Goal: Information Seeking & Learning: Learn about a topic

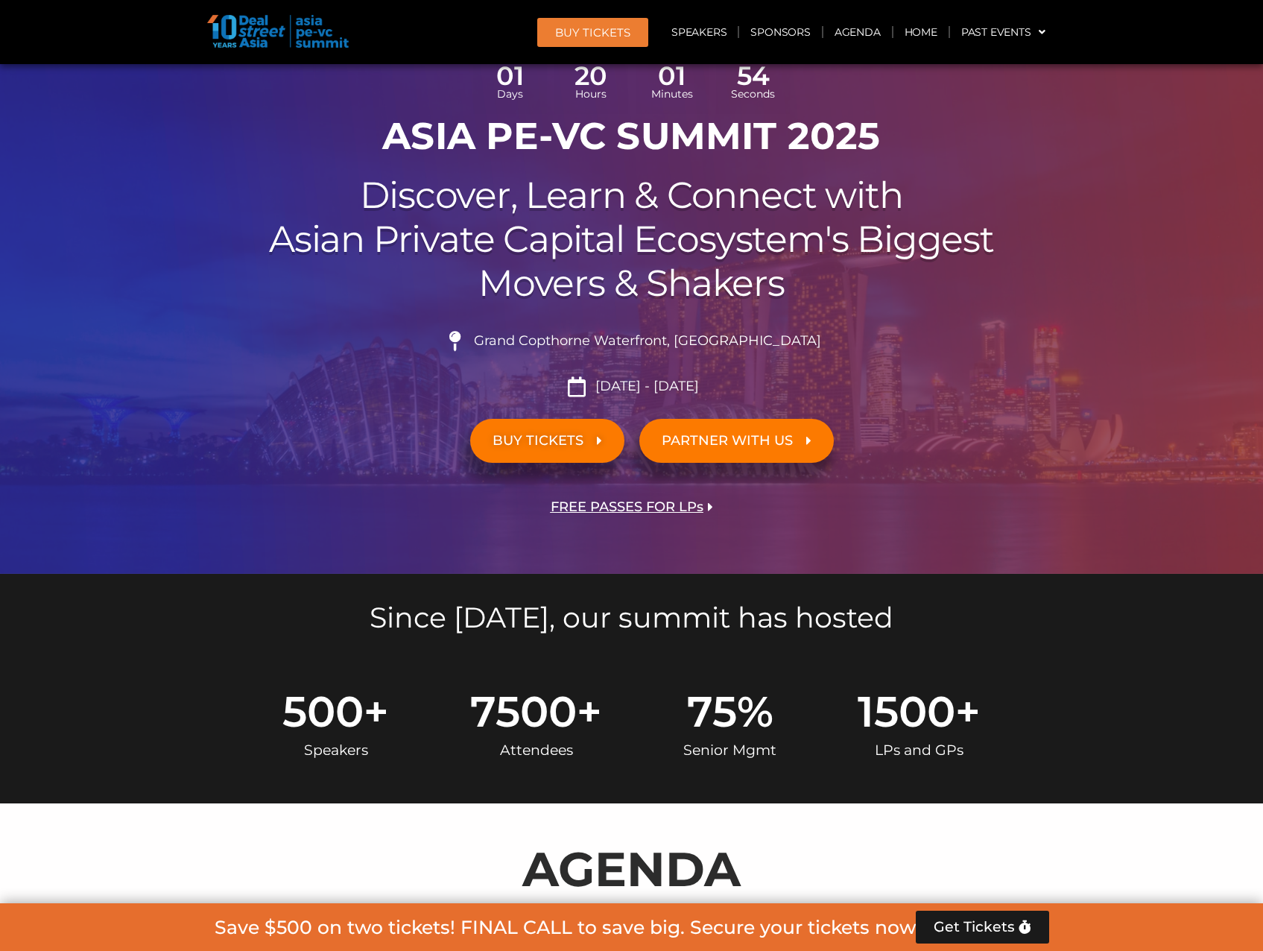
scroll to position [522, 0]
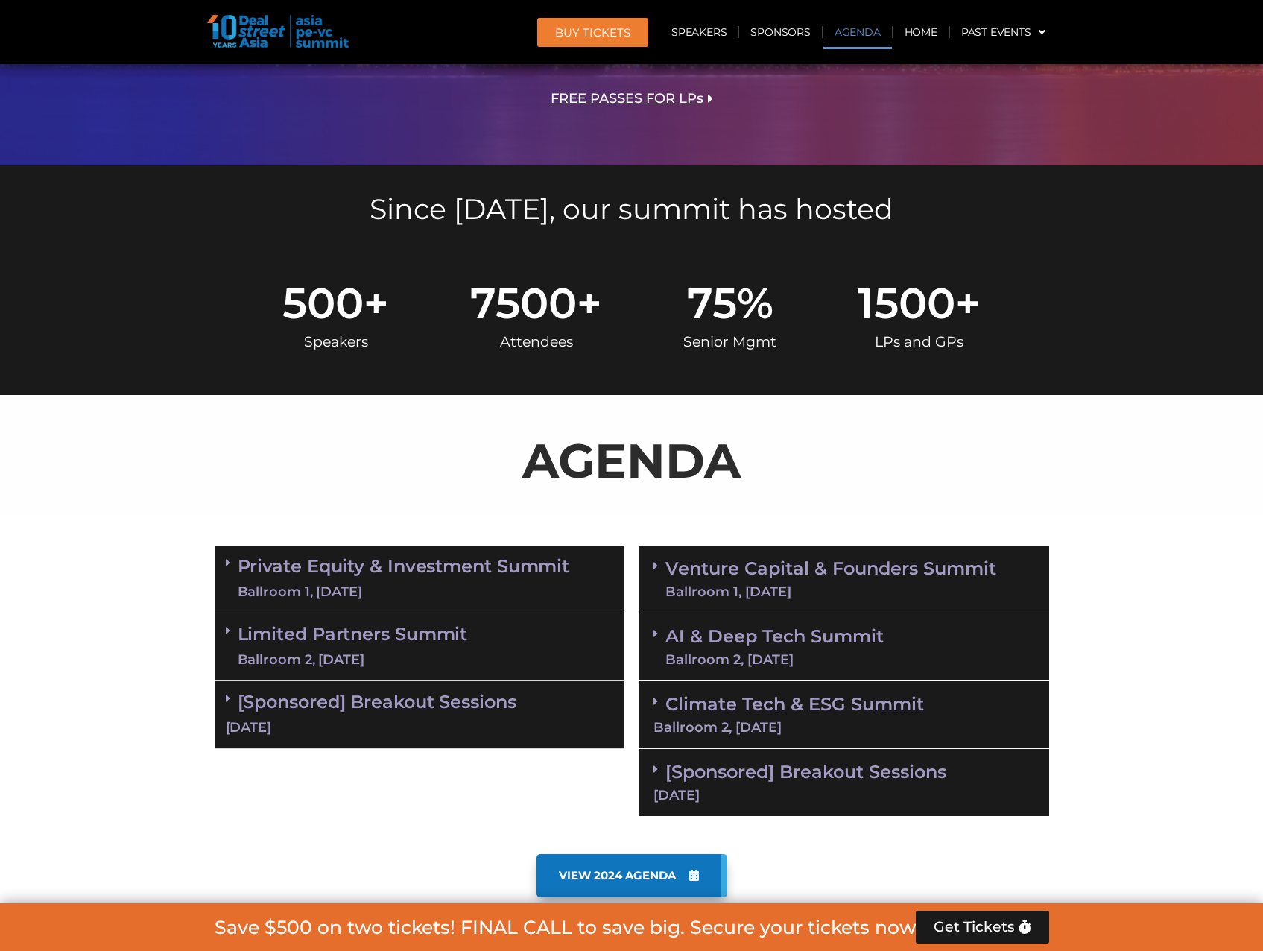
click at [329, 653] on div "Ballroom 2, [DATE]" at bounding box center [353, 659] width 230 height 19
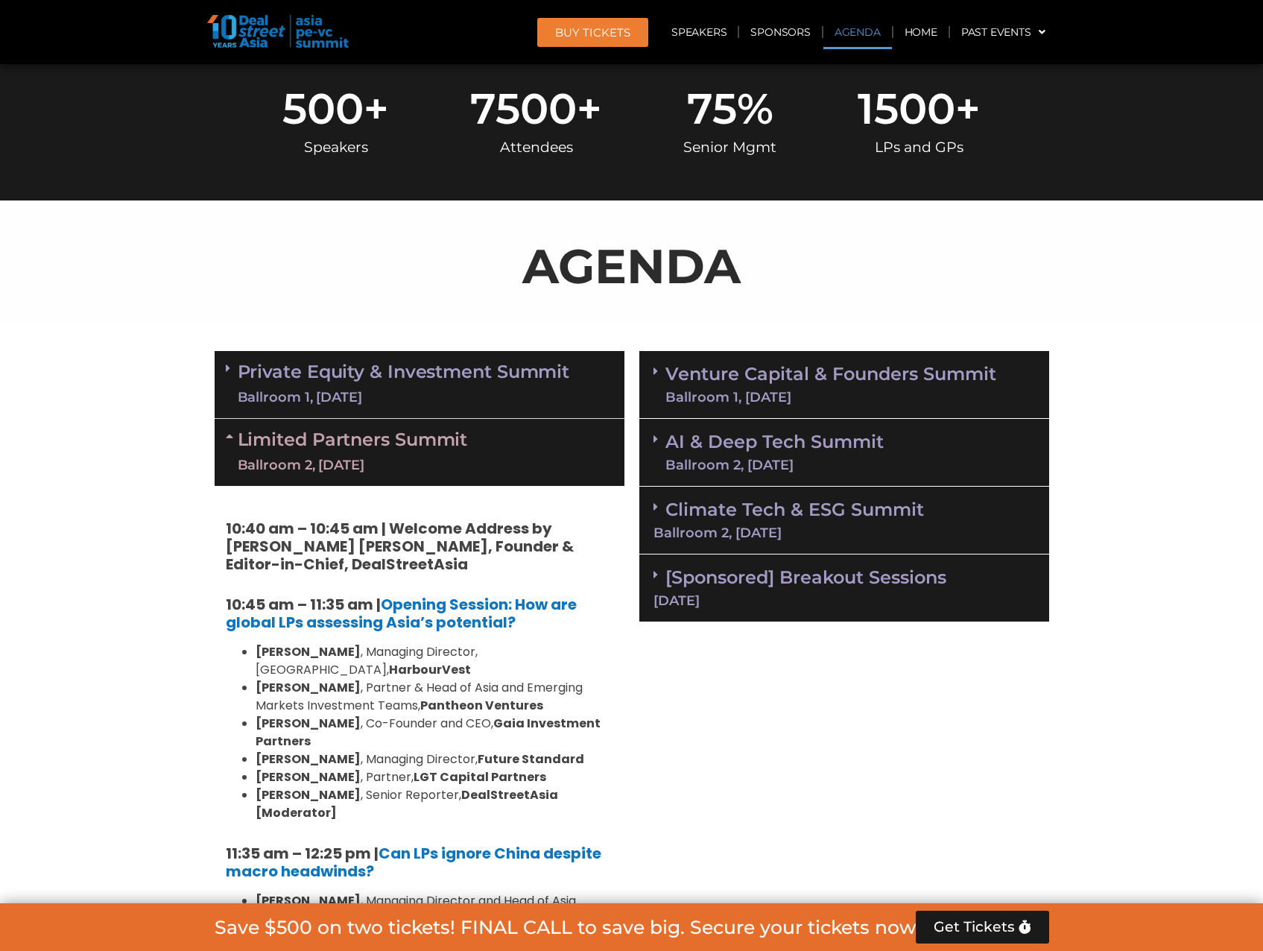
scroll to position [1192, 0]
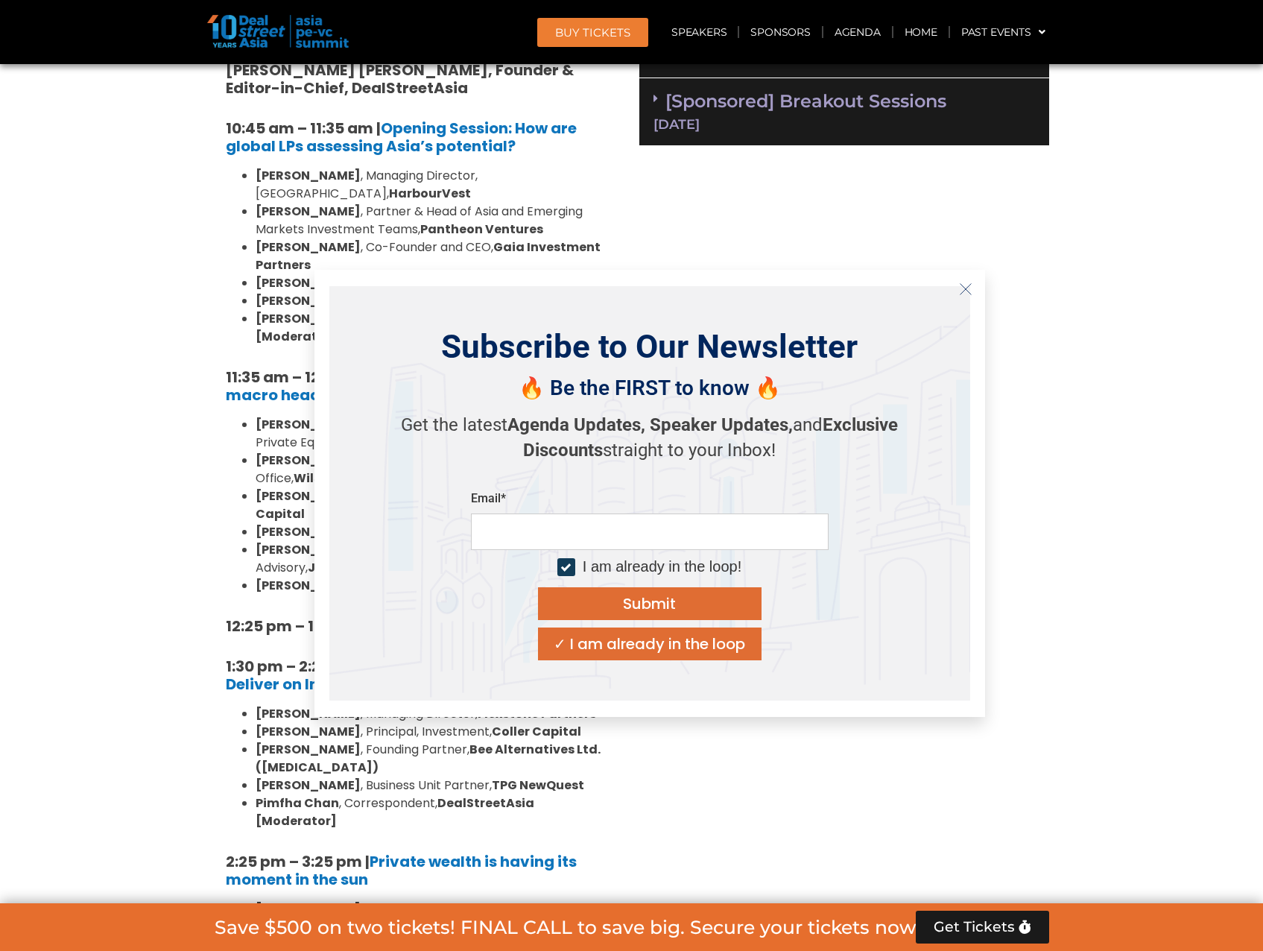
click at [959, 290] on icon "Close" at bounding box center [965, 288] width 13 height 13
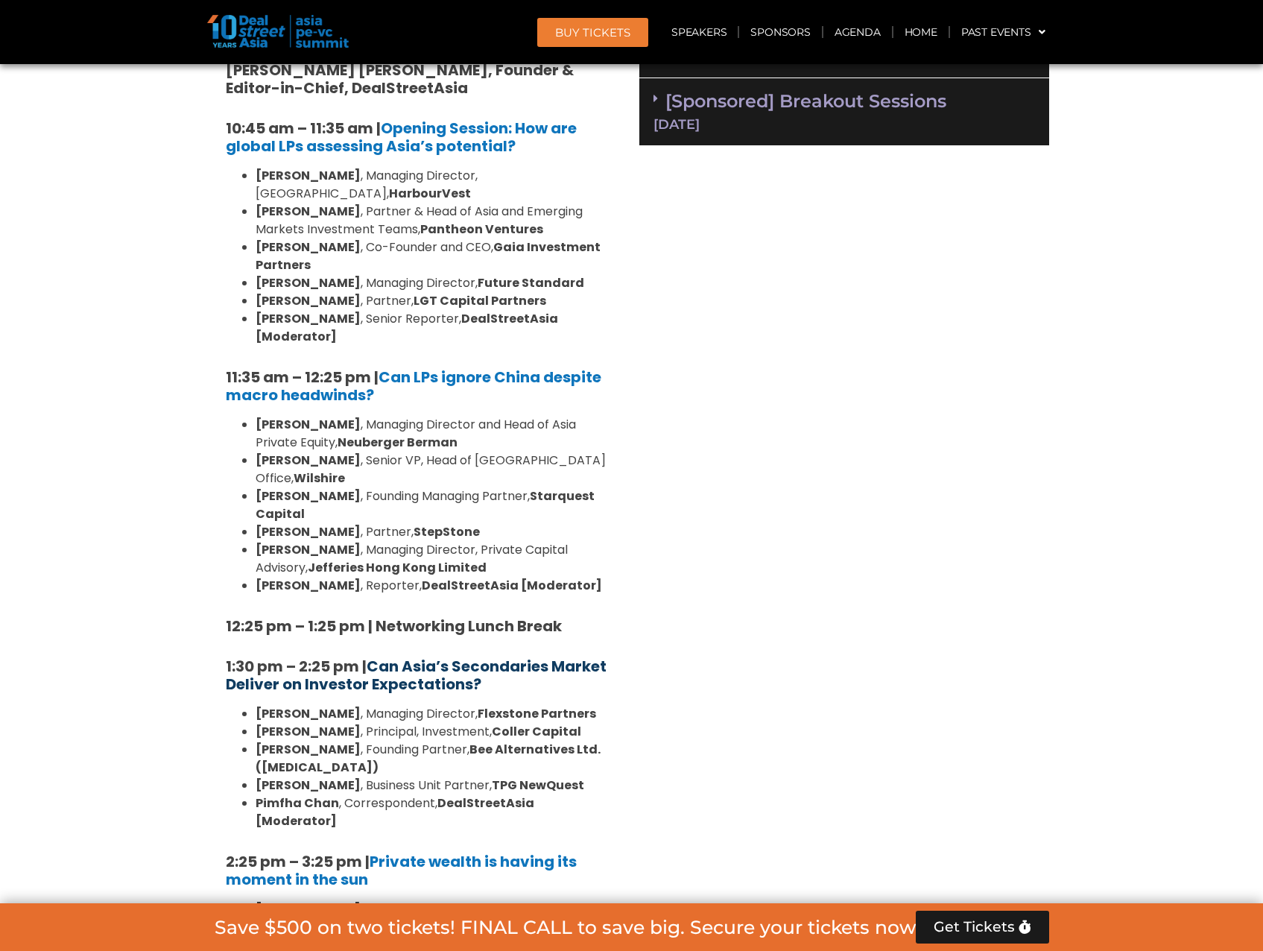
drag, startPoint x: 498, startPoint y: 633, endPoint x: 373, endPoint y: 618, distance: 126.8
click at [373, 657] on h5 "1:30 pm – 2:25 pm | Can Asia’s Secondaries Market Deliver on Investor Expectati…" at bounding box center [419, 675] width 387 height 36
copy b "Can Asia’s Secondaries Market Deliver on Investor Expectations?"
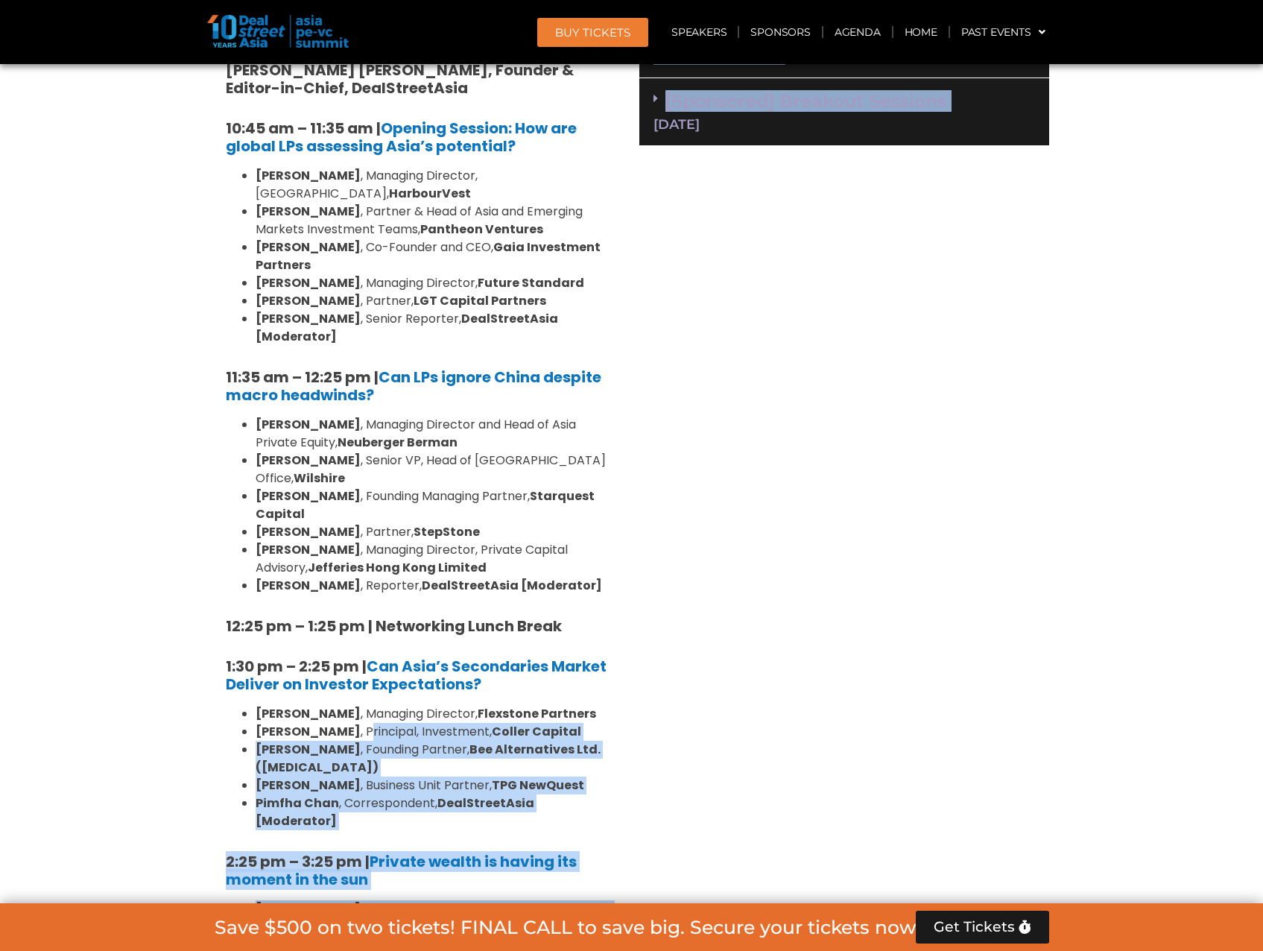
drag, startPoint x: 639, startPoint y: 737, endPoint x: 328, endPoint y: 670, distance: 318.6
click at [328, 670] on div "Private Equity & Investment Summit Ballroom 1, [DATE] 8:00 am – 9:00 am | Regis…" at bounding box center [631, 820] width 849 height 1906
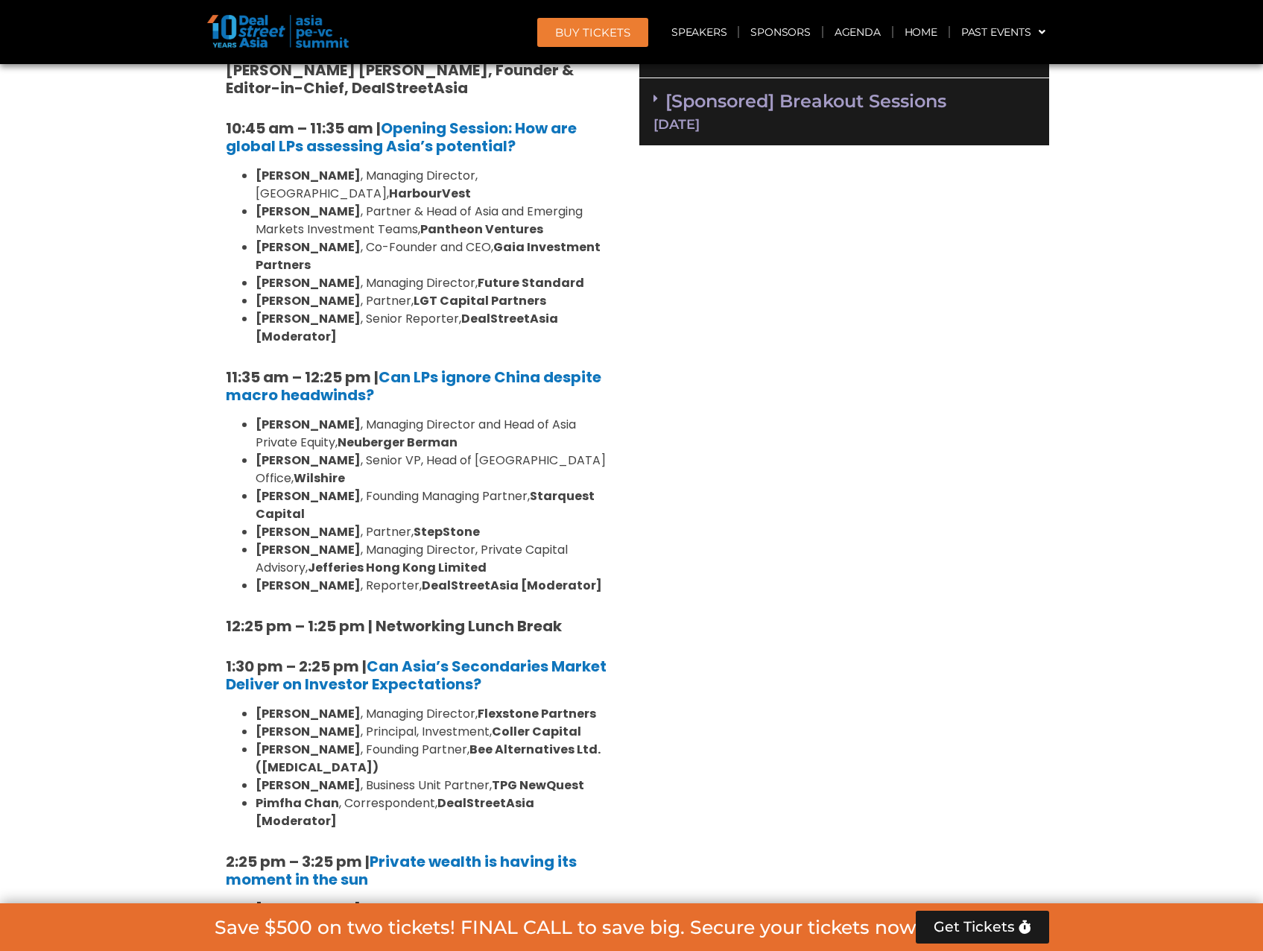
drag, startPoint x: 328, startPoint y: 670, endPoint x: 750, endPoint y: 700, distance: 423.5
click at [763, 698] on div "Venture Capital & Founders​ Summit Ballroom 1, [DATE] 8:00 am – 9:00 am | Regis…" at bounding box center [844, 820] width 425 height 1906
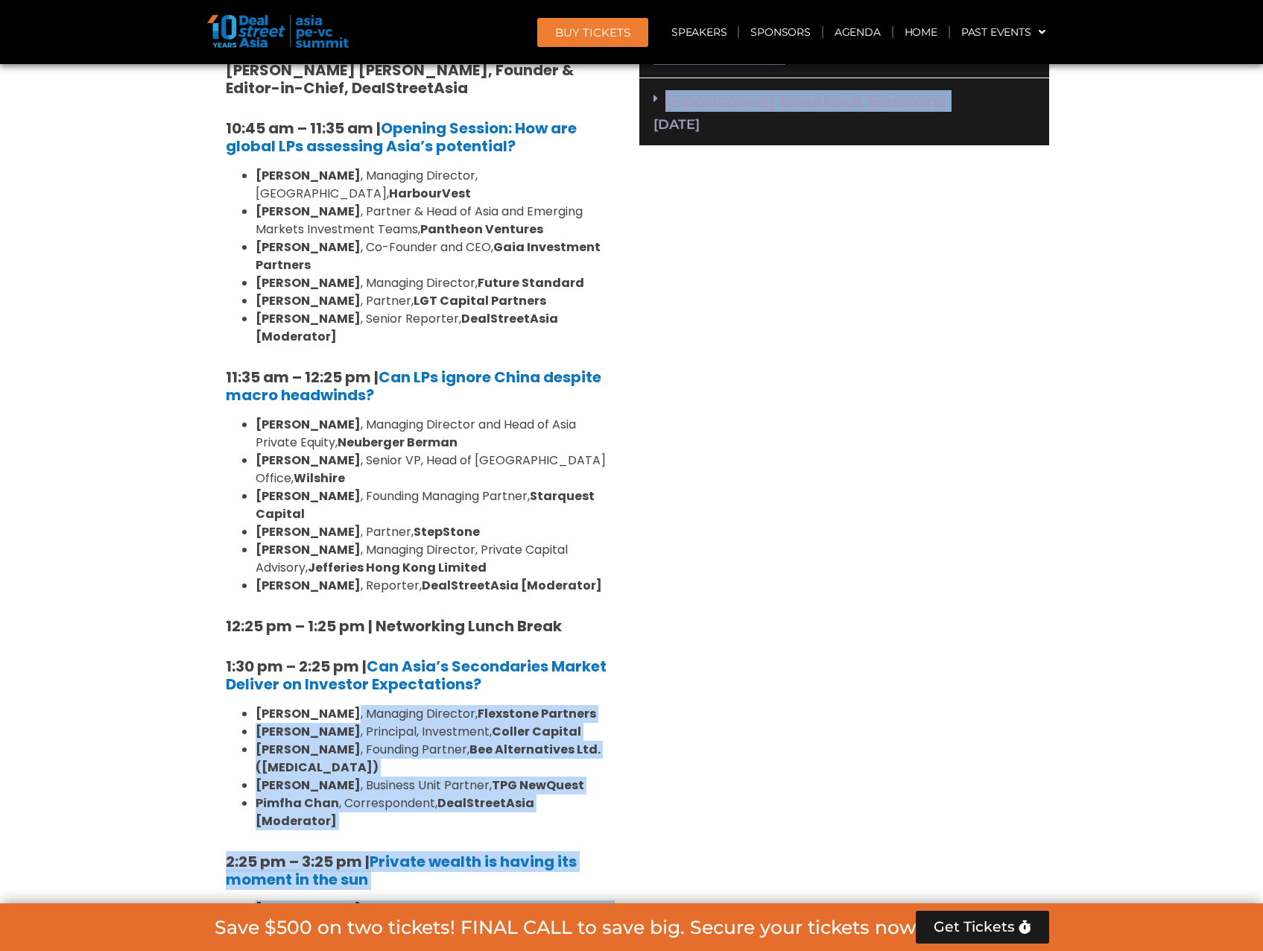
drag, startPoint x: 601, startPoint y: 727, endPoint x: 335, endPoint y: 663, distance: 273.6
click at [335, 663] on div "Private Equity & Investment Summit Ballroom 1, [DATE] 8:00 am – 9:00 am | Regis…" at bounding box center [631, 820] width 849 height 1906
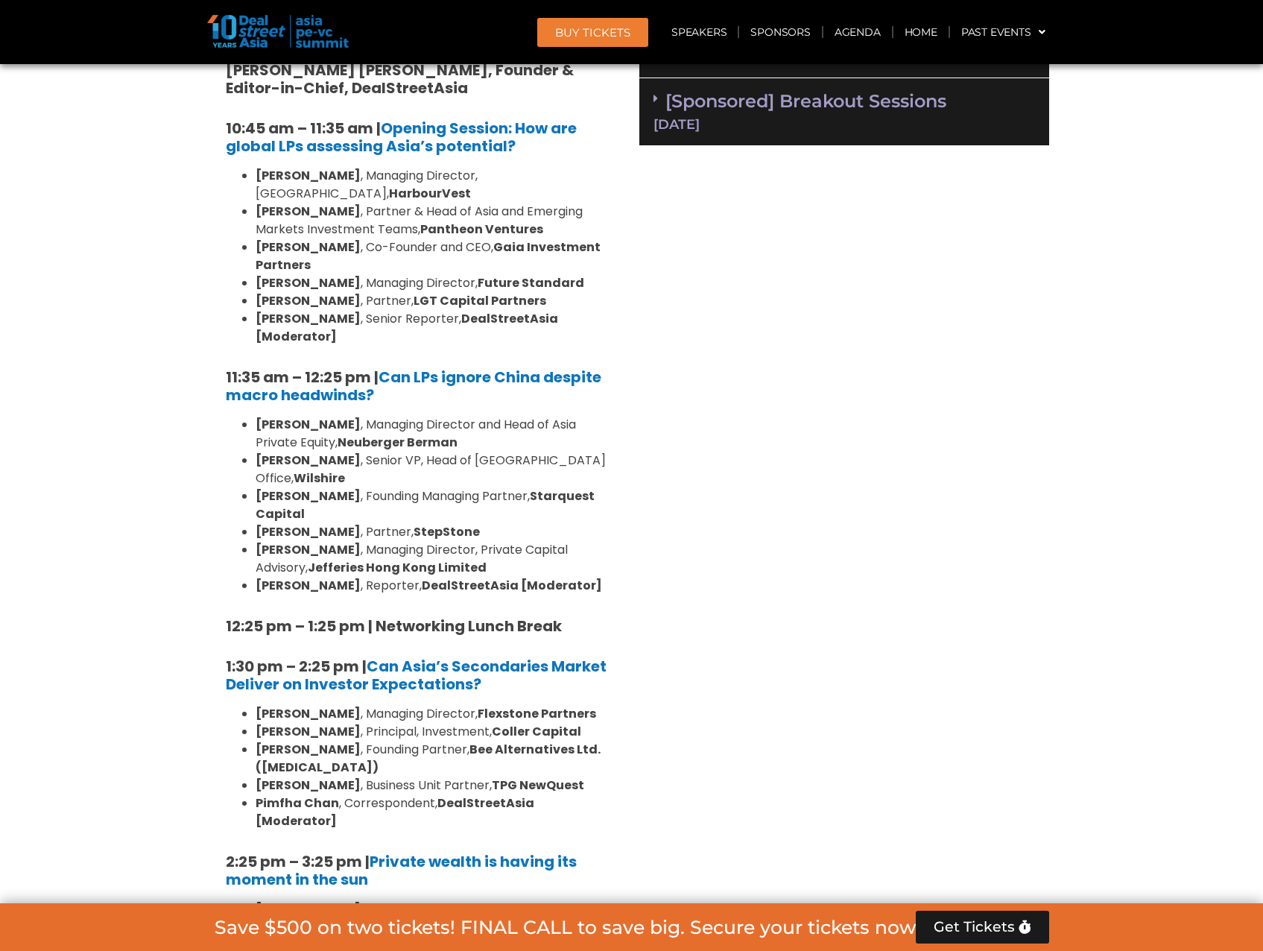
drag, startPoint x: 335, startPoint y: 663, endPoint x: 207, endPoint y: 609, distance: 138.9
click at [207, 609] on div "Private Equity & Investment Summit Ballroom 1, [DATE] 8:00 am – 9:00 am | Regis…" at bounding box center [419, 820] width 425 height 1906
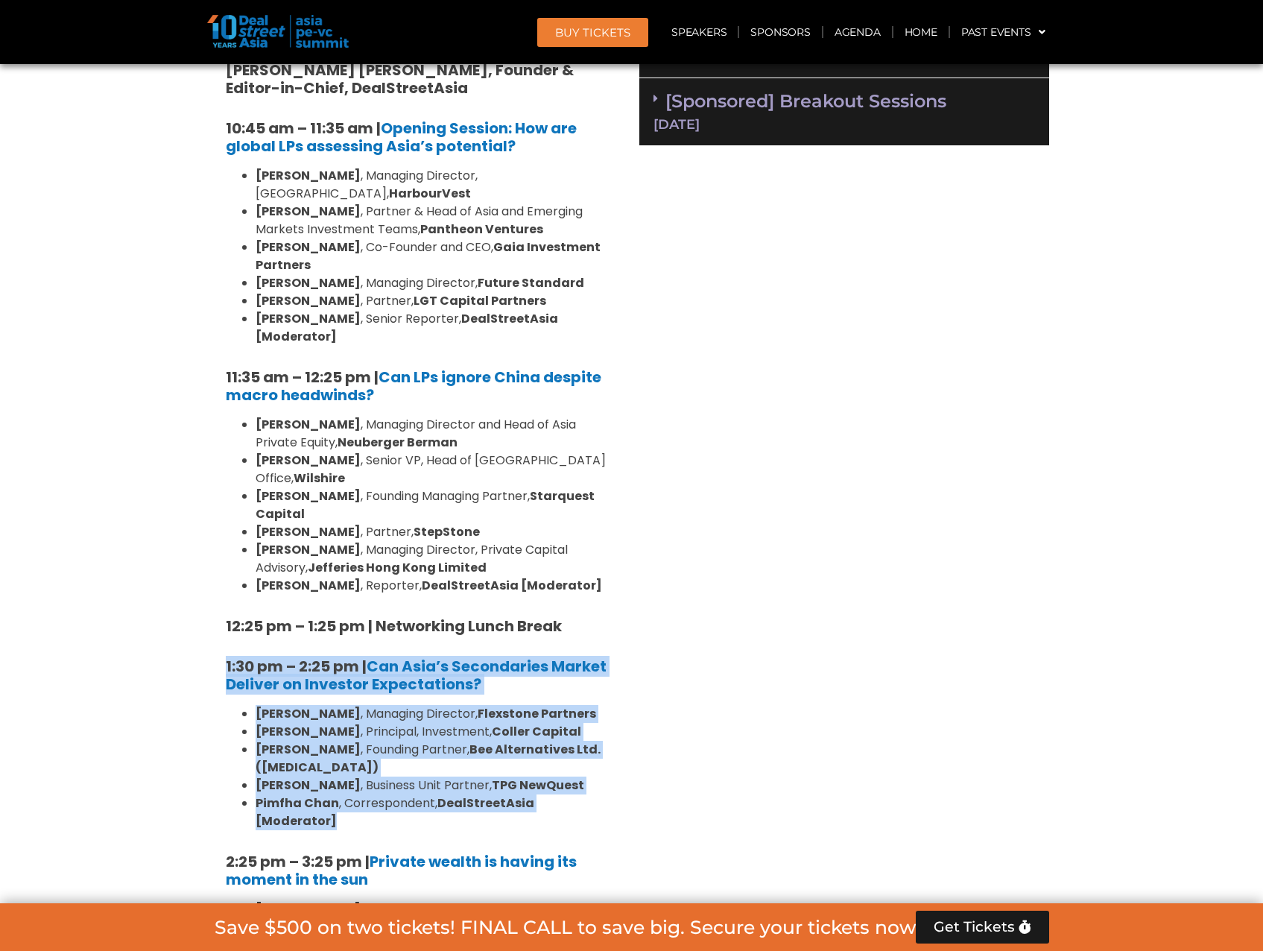
drag, startPoint x: 207, startPoint y: 603, endPoint x: 616, endPoint y: 729, distance: 428.2
click at [616, 729] on div "Private Equity & Investment Summit Ballroom 1, [DATE] 8:00 am – 9:00 am | Regis…" at bounding box center [419, 820] width 425 height 1906
copy div "1:30 pm – 2:25 pm | Can Asia’s Secondaries Market Deliver on Investor Expectati…"
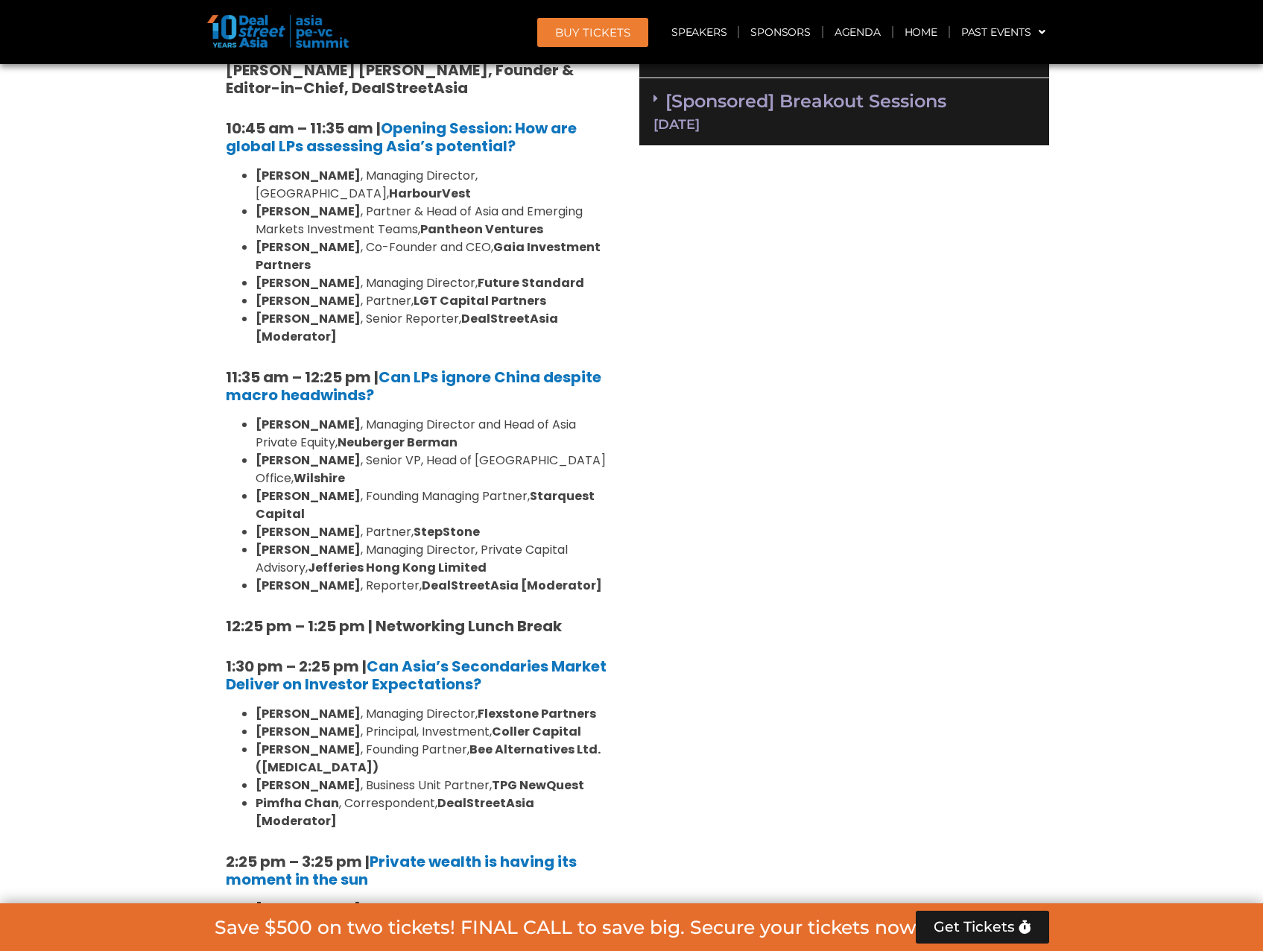
click at [759, 457] on div "Venture Capital & Founders​ Summit Ballroom 1, [DATE] 8:00 am – 9:00 am | Regis…" at bounding box center [844, 820] width 425 height 1906
click at [721, 456] on div "Venture Capital & Founders​ Summit Ballroom 1, [DATE] 8:00 am – 9:00 am | Regis…" at bounding box center [844, 820] width 425 height 1906
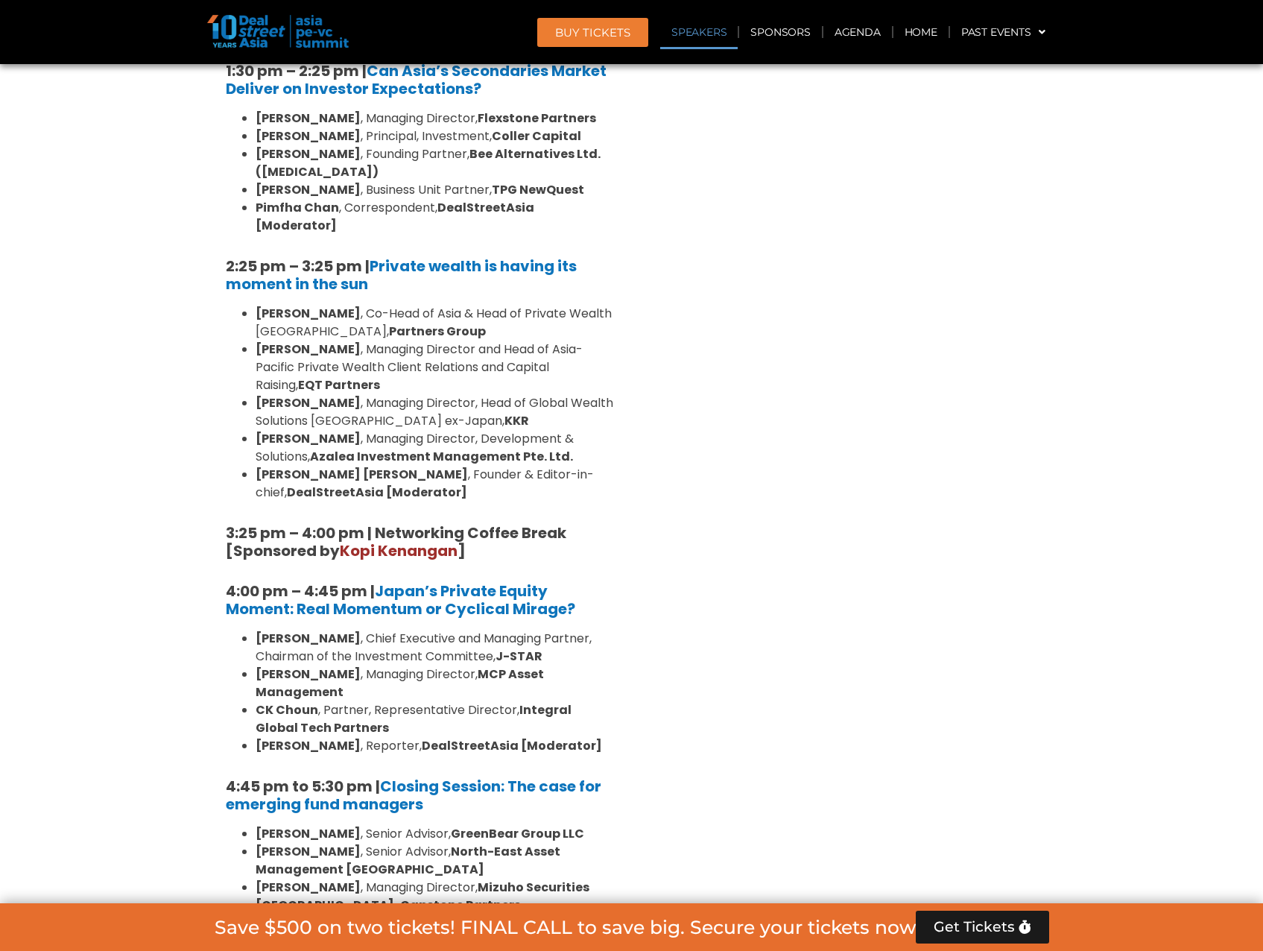
scroll to position [1788, 0]
click at [713, 460] on div "Venture Capital & Founders​ Summit Ballroom 1, [DATE] 8:00 am – 9:00 am | Regis…" at bounding box center [844, 224] width 425 height 1906
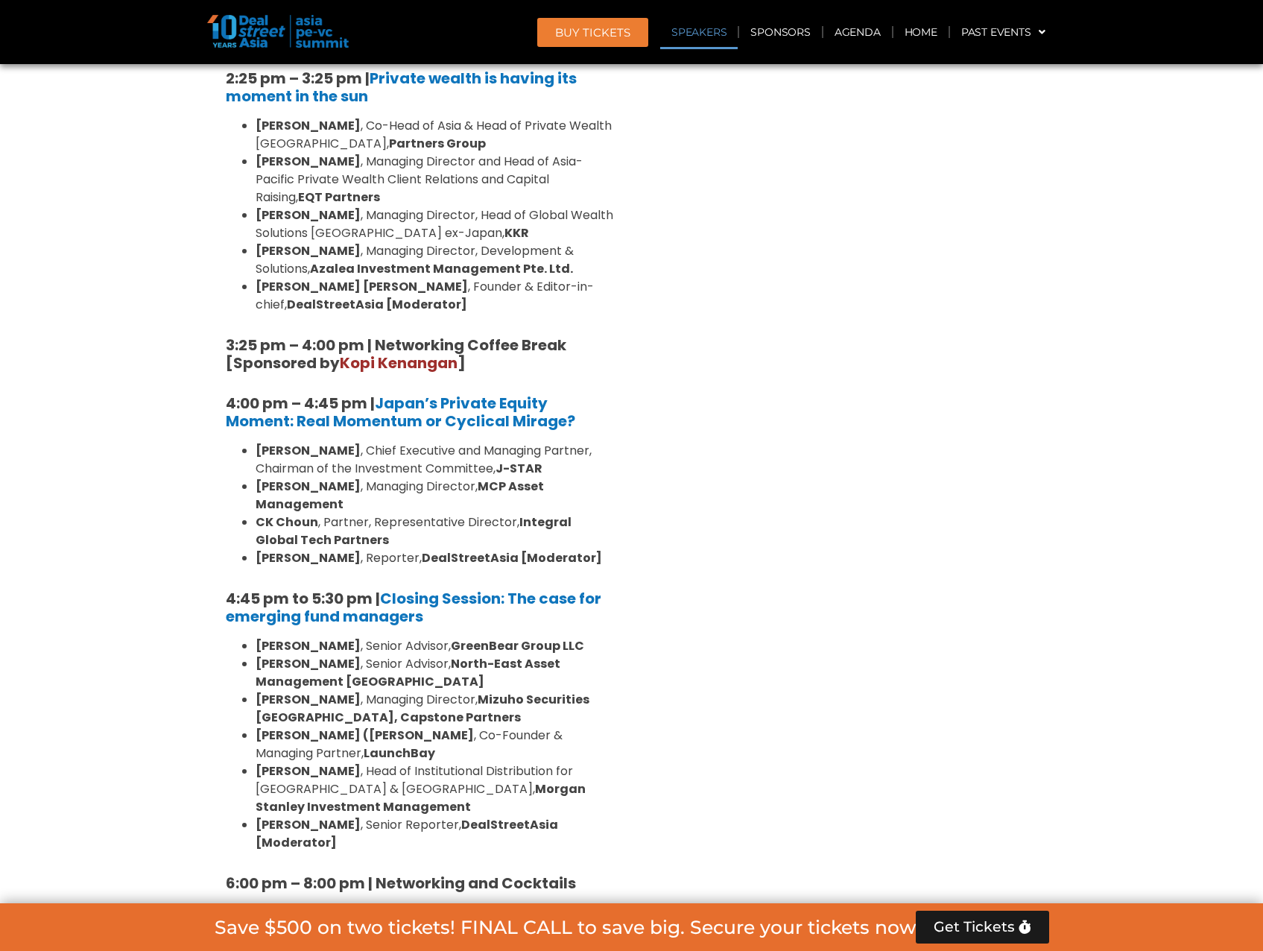
scroll to position [2161, 0]
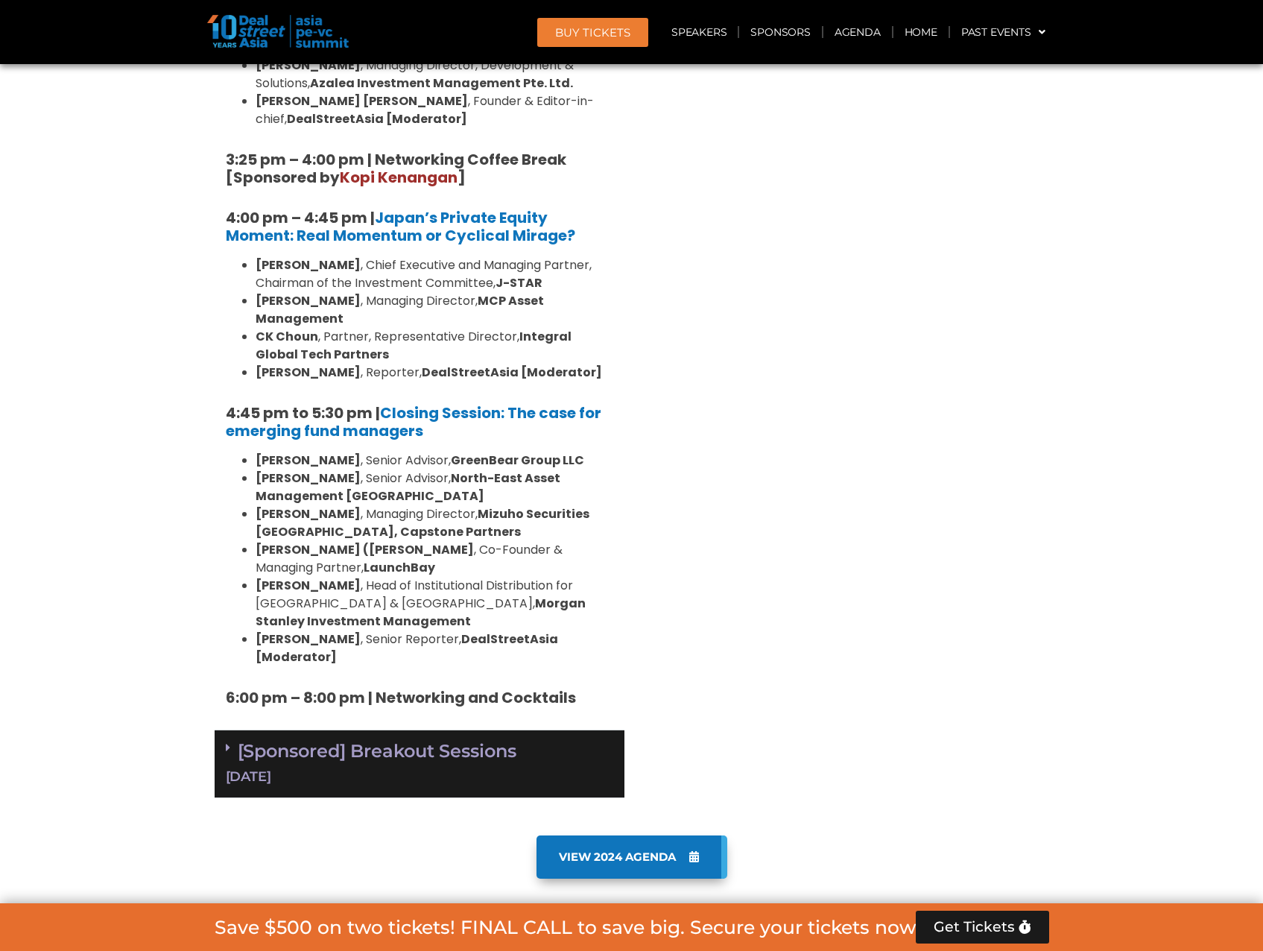
click at [451, 740] on link "[Sponsored] Breakout Sessions [DATE]" at bounding box center [419, 763] width 387 height 46
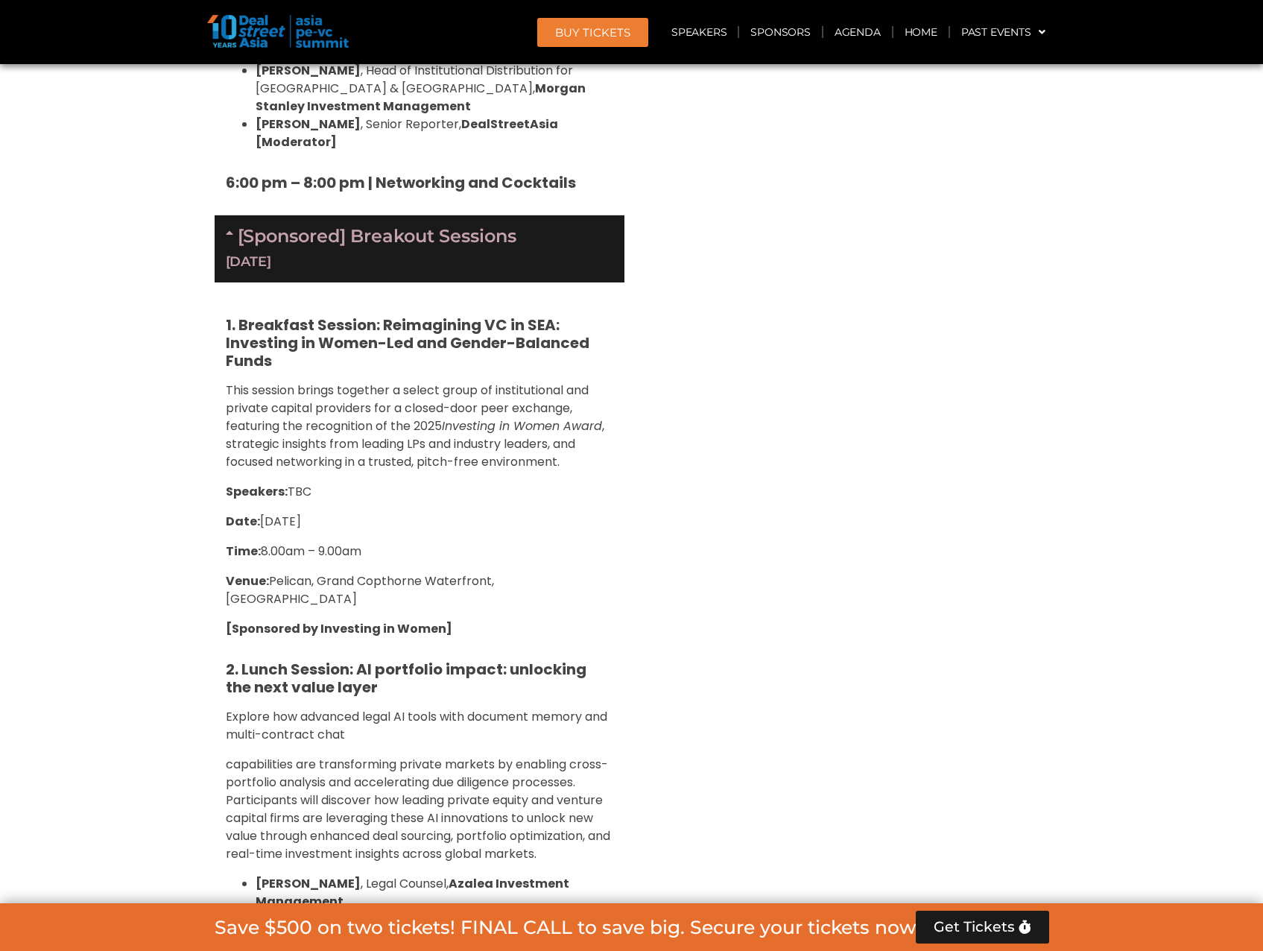
scroll to position [2608, 0]
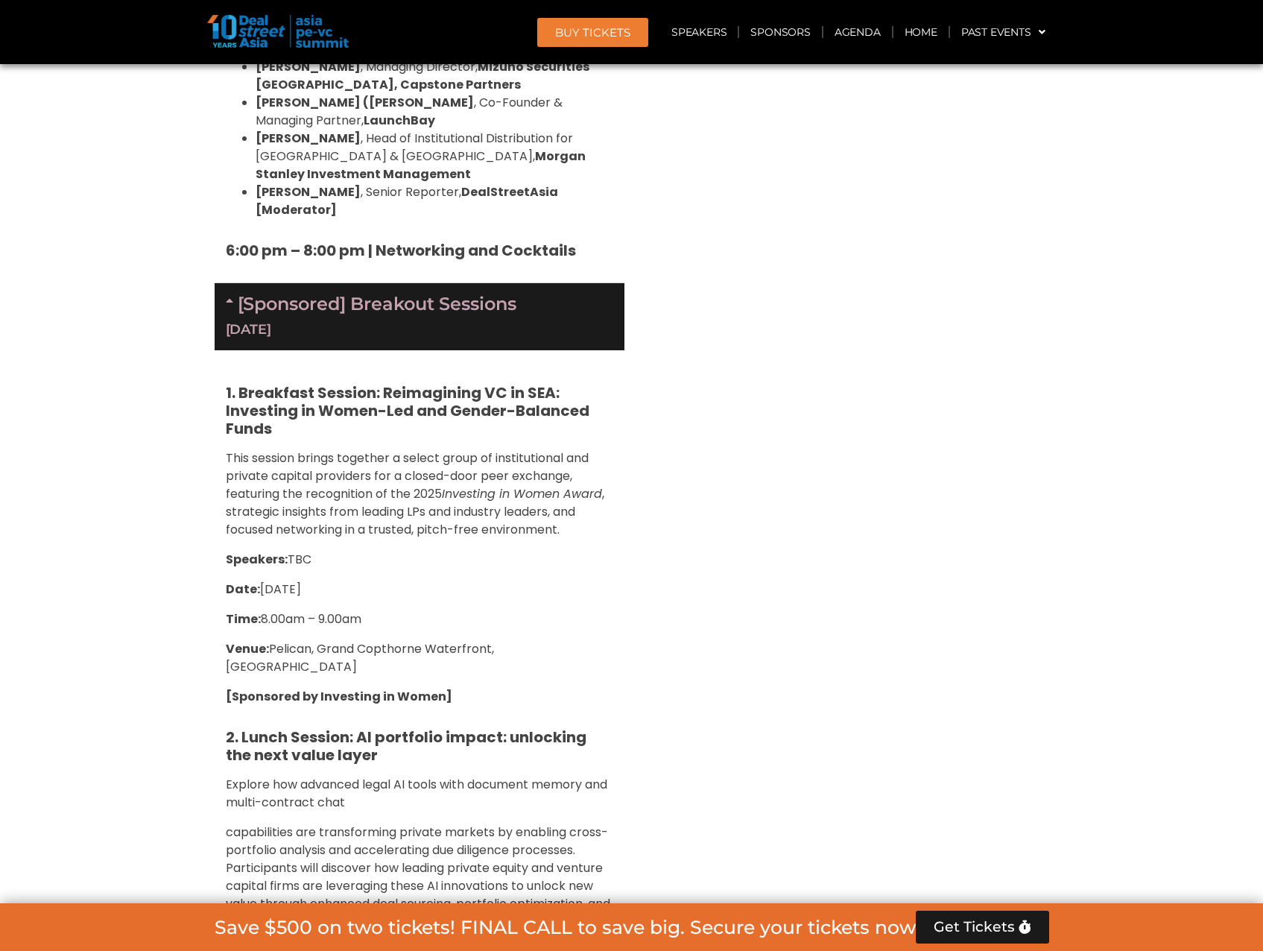
click at [99, 294] on section "Private Equity & Investment Summit Ballroom 1, [DATE] 8:00 am – 9:00 am | Regis…" at bounding box center [631, 141] width 1263 height 3379
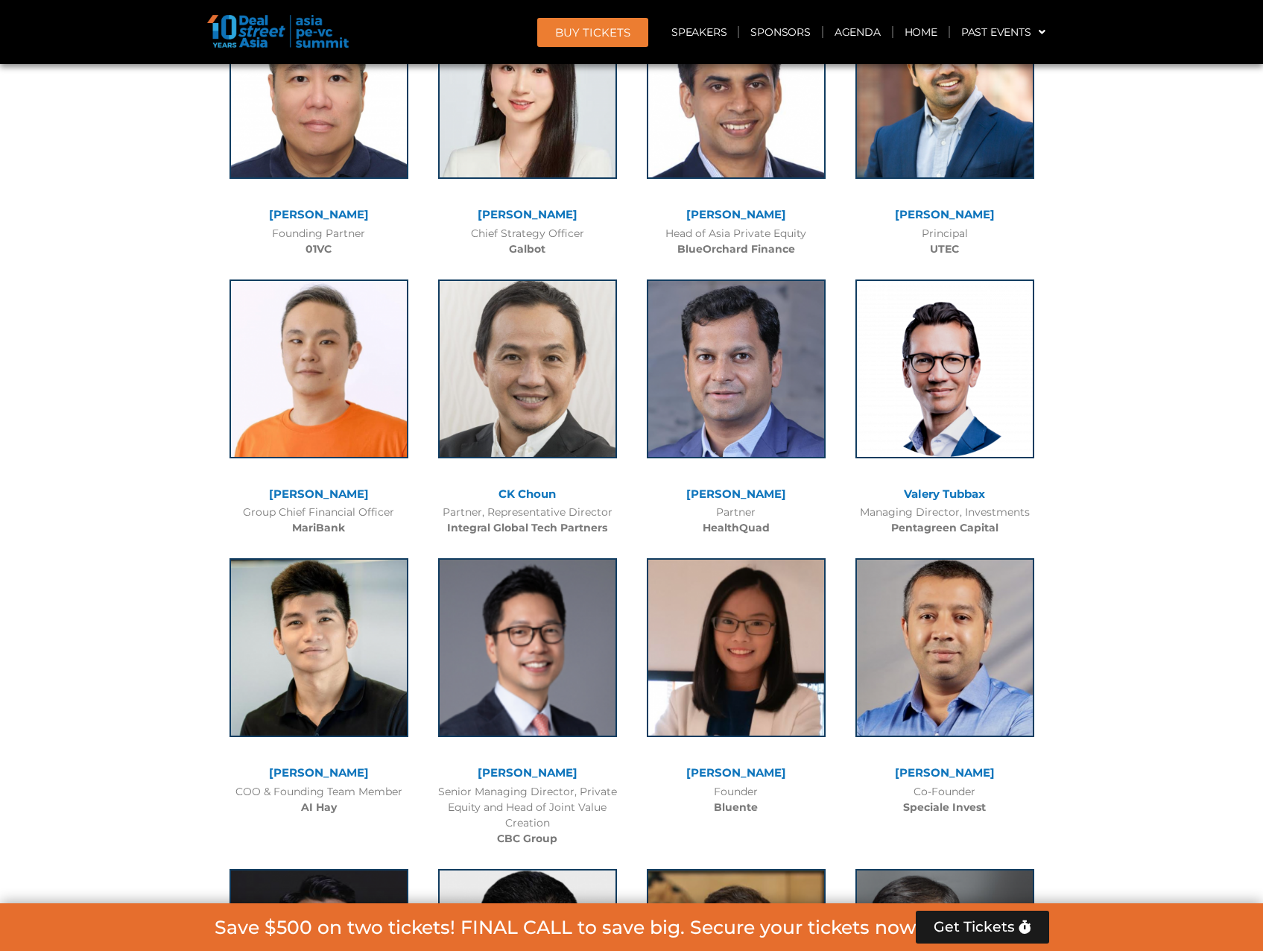
scroll to position [12331, 0]
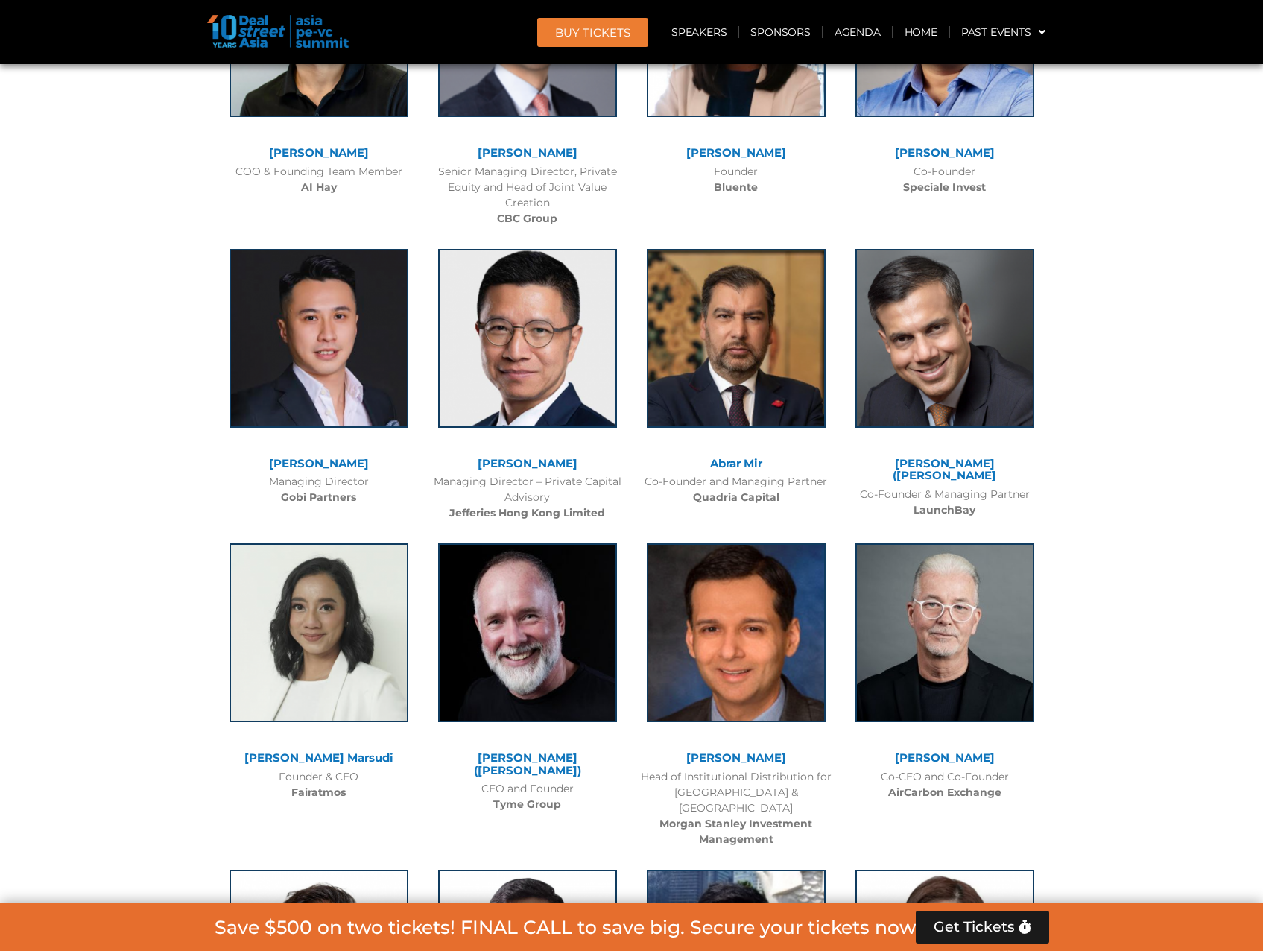
scroll to position [12852, 0]
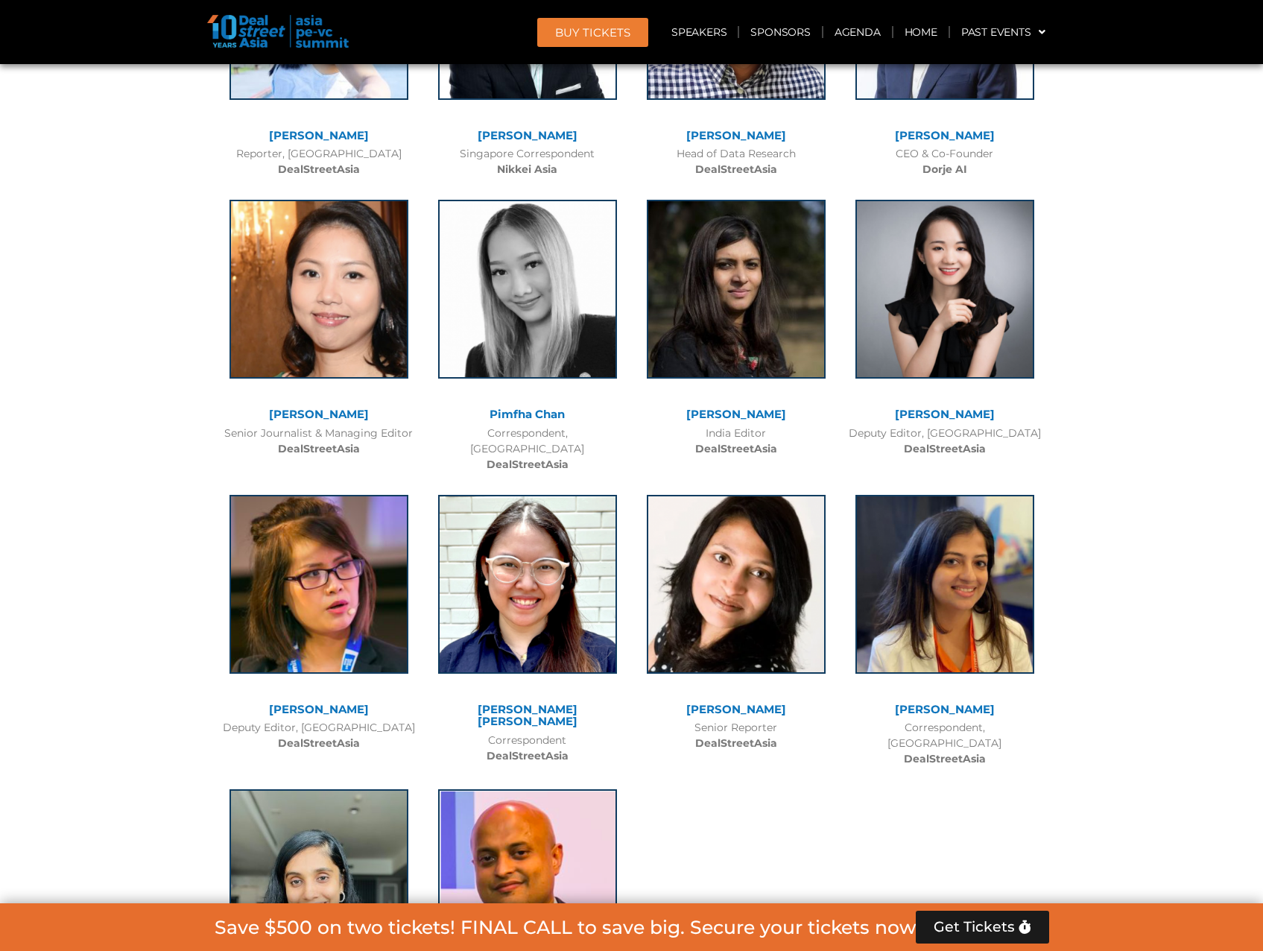
scroll to position [14566, 0]
